Goal: Information Seeking & Learning: Check status

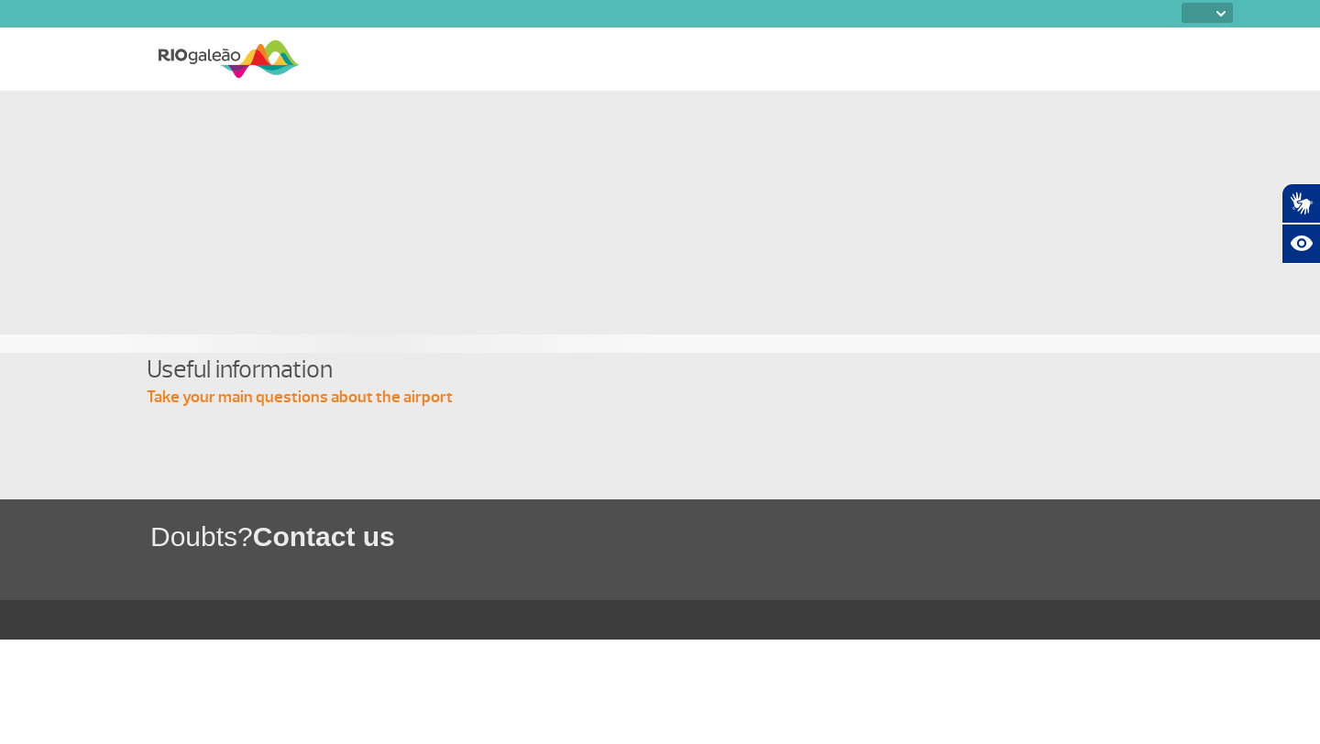
select select
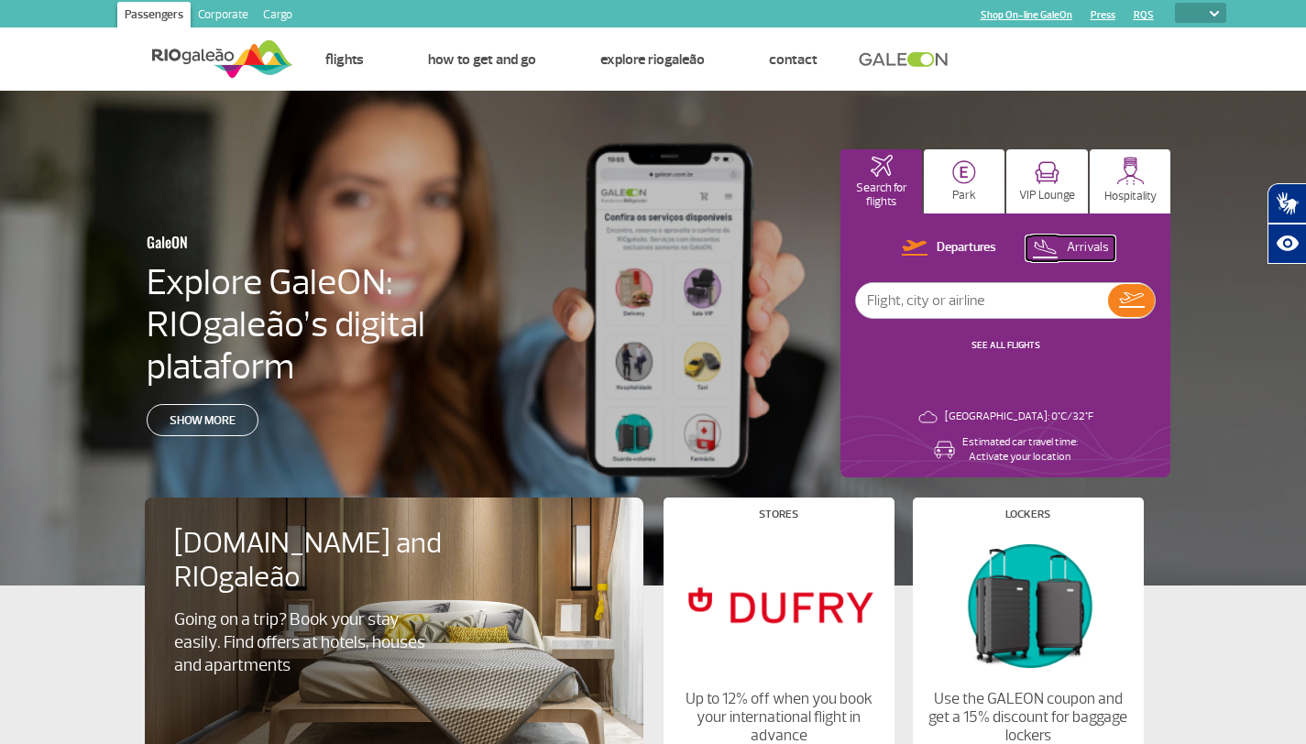
click at [1090, 246] on p "Arrivals" at bounding box center [1088, 247] width 42 height 17
click at [1006, 343] on link "SEE ALL FLIGHTS" at bounding box center [1005, 345] width 69 height 12
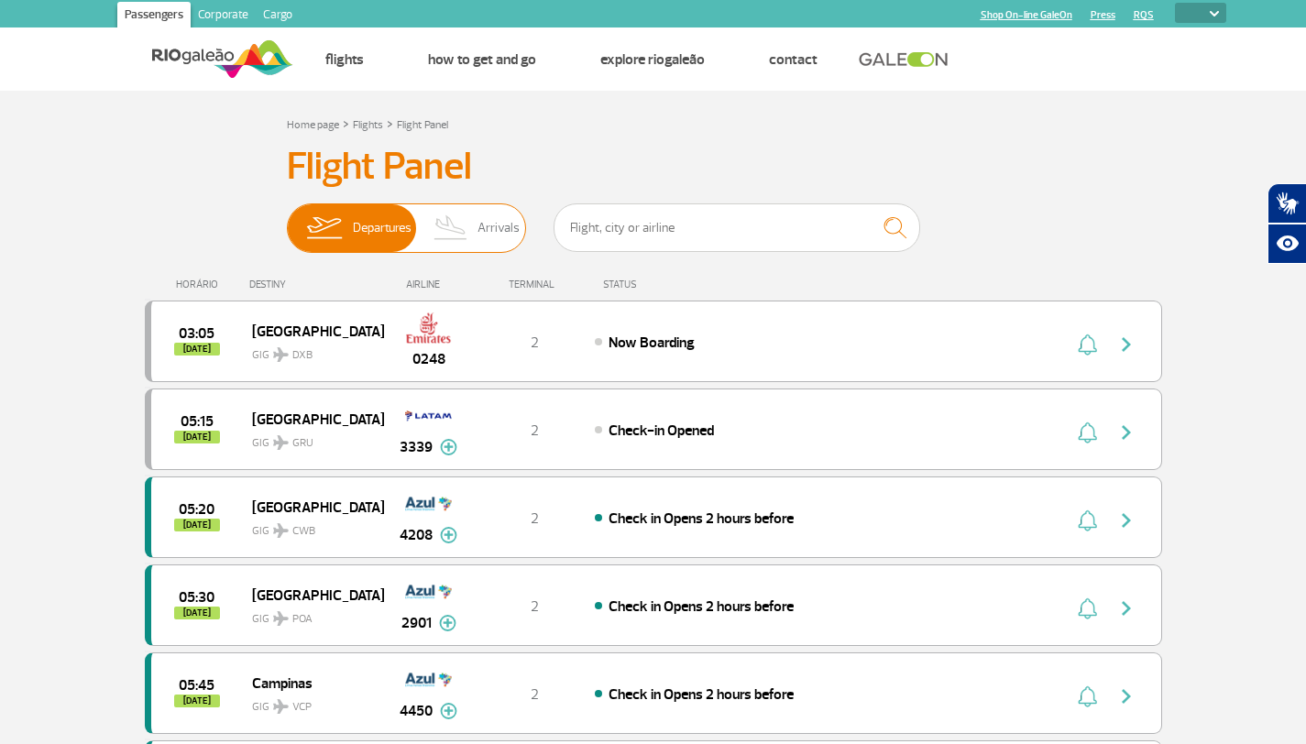
click at [490, 230] on span "Arrivals" at bounding box center [498, 228] width 42 height 48
click at [287, 219] on input "Departures Arrivals" at bounding box center [287, 219] width 0 height 0
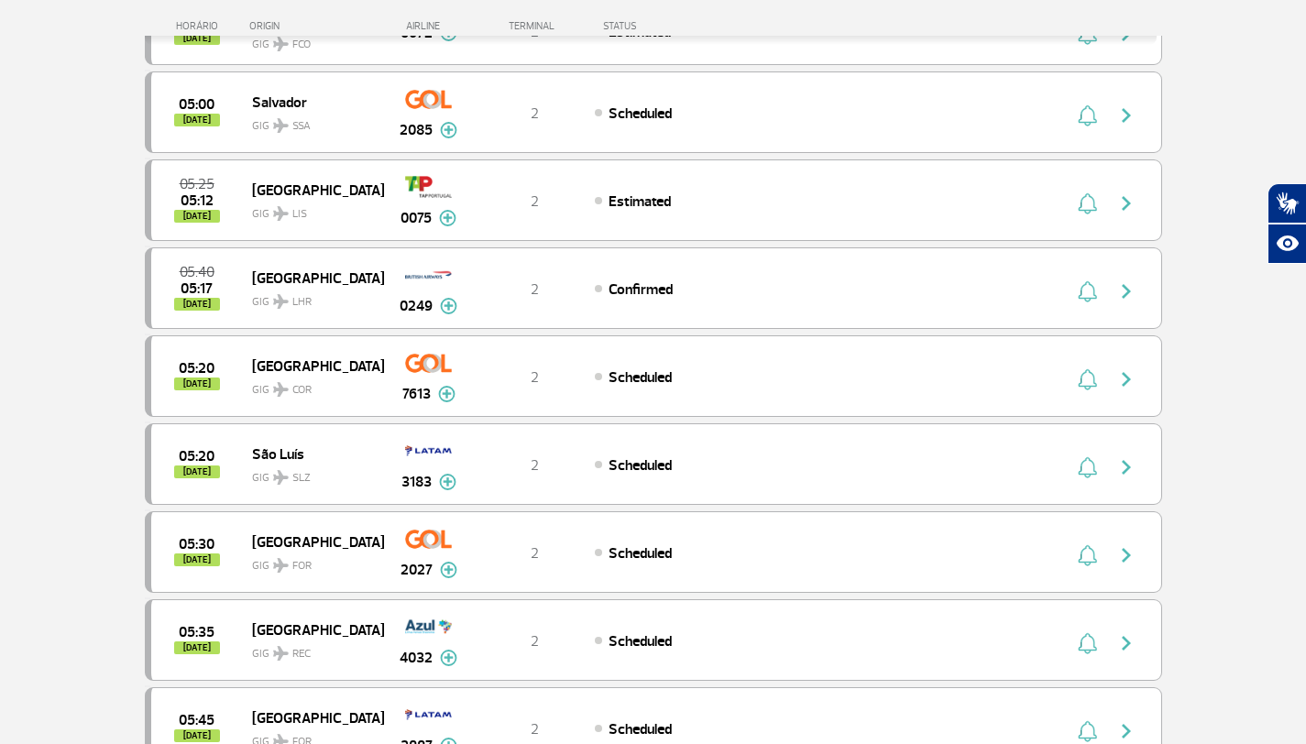
scroll to position [534, 0]
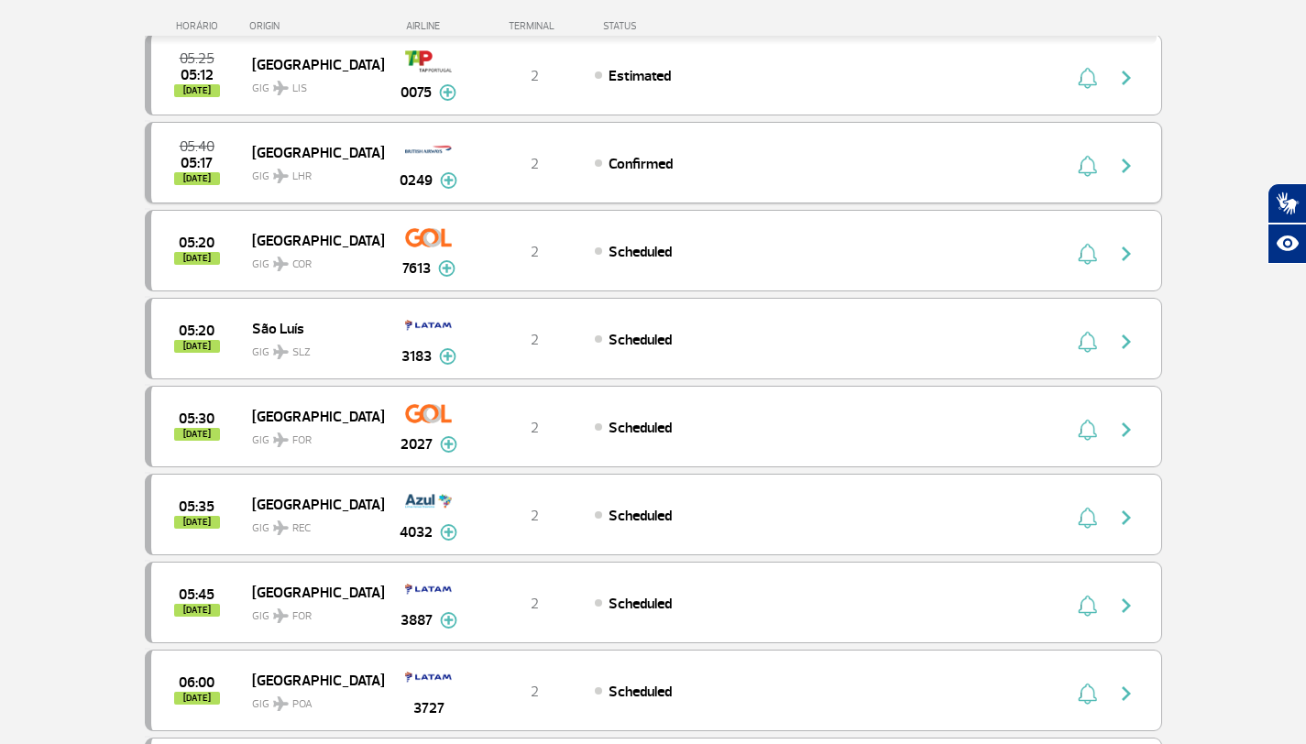
click at [447, 181] on img at bounding box center [448, 180] width 17 height 16
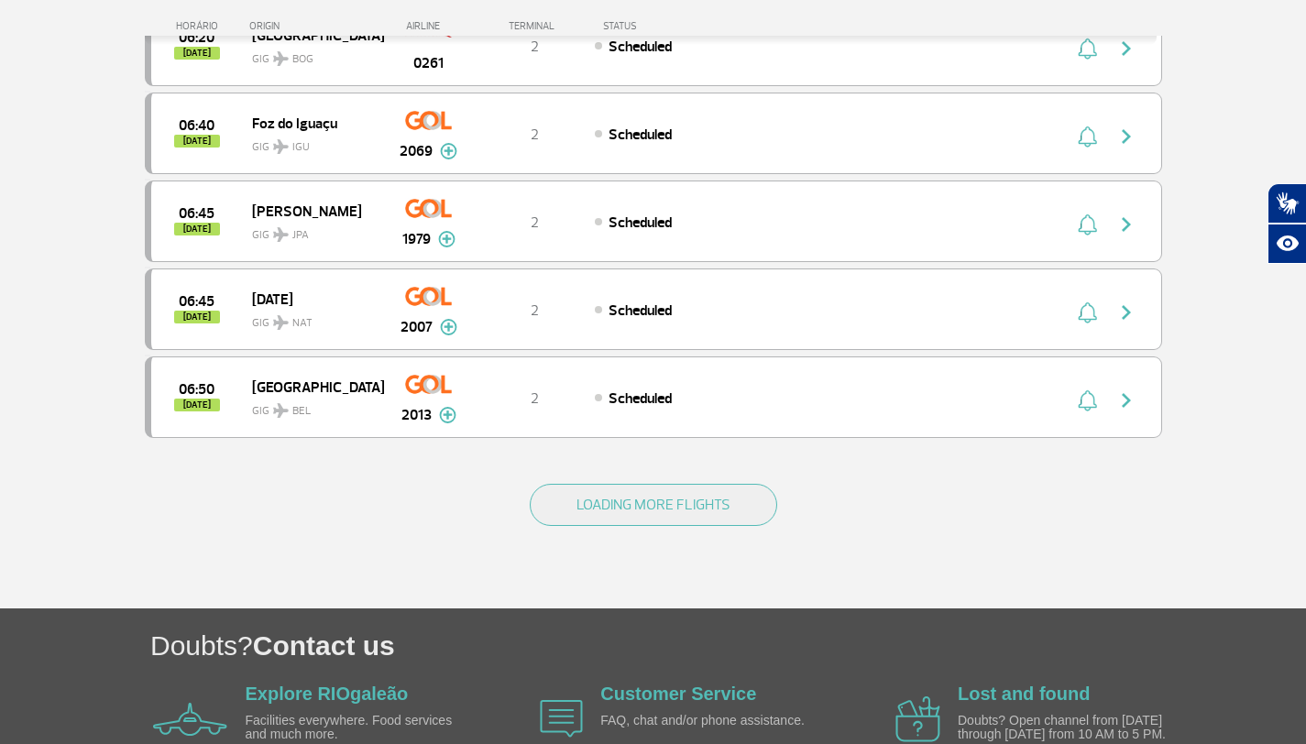
scroll to position [1802, 0]
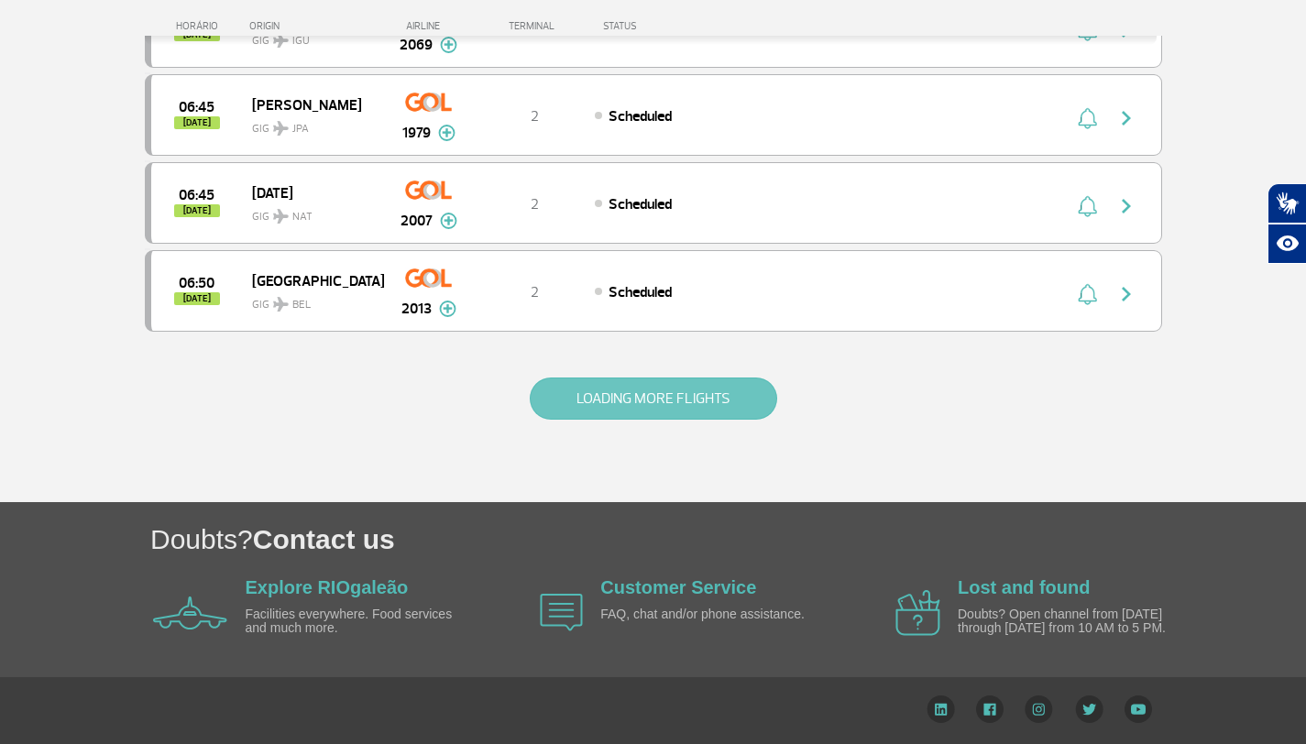
click at [671, 407] on button "LOADING MORE FLIGHTS" at bounding box center [653, 399] width 247 height 42
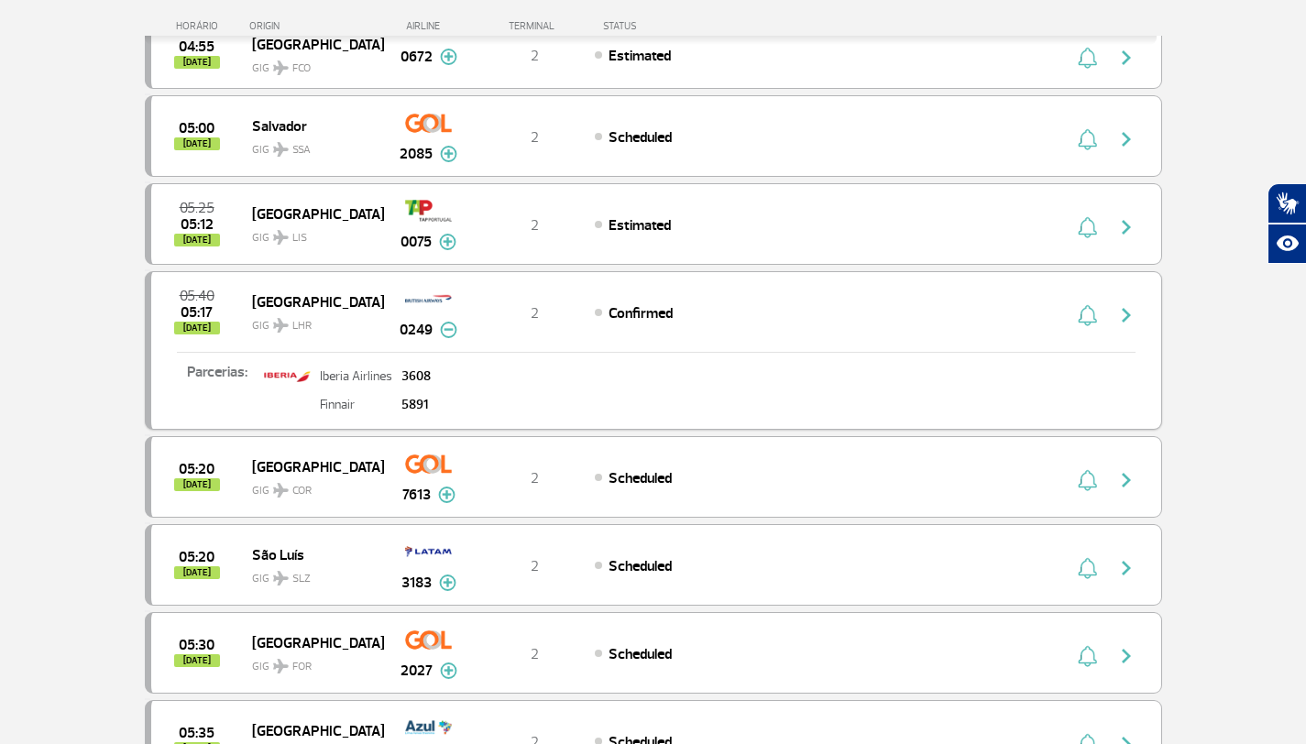
scroll to position [386, 0]
